Goal: Task Accomplishment & Management: Use online tool/utility

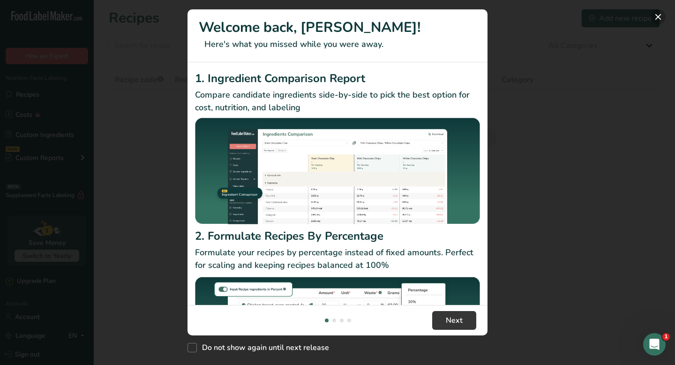
click at [659, 15] on button "New Features" at bounding box center [658, 16] width 15 height 15
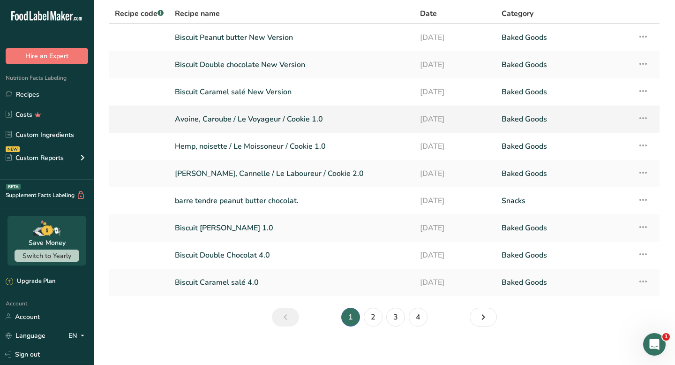
scroll to position [68, 0]
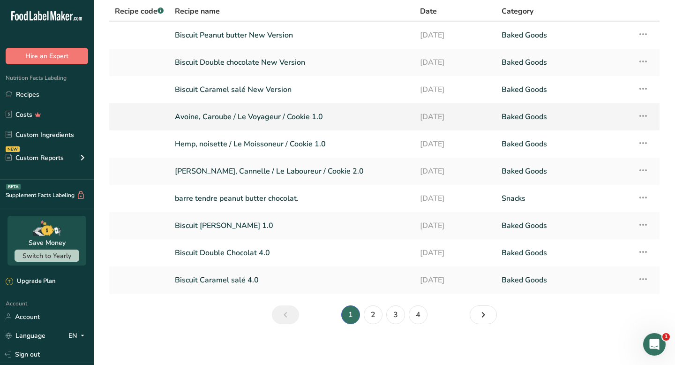
click at [296, 119] on link "Avoine, Caroube / Le Voyageur / Cookie 1.0" at bounding box center [292, 117] width 234 height 20
